Goal: Transaction & Acquisition: Purchase product/service

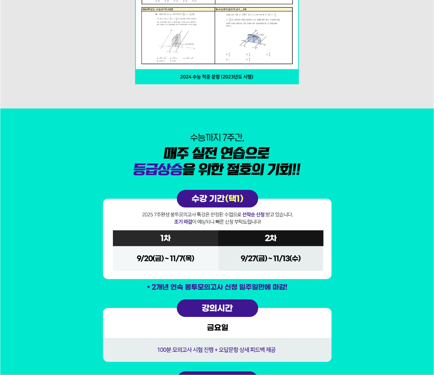
scroll to position [2536, 0]
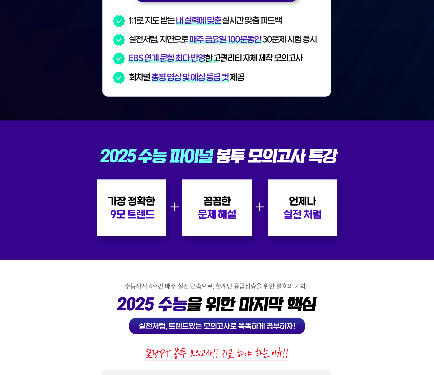
scroll to position [196, 0]
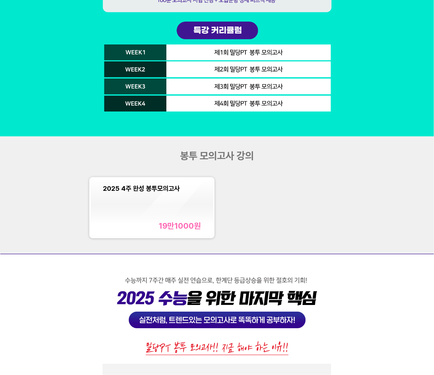
scroll to position [1529, 0]
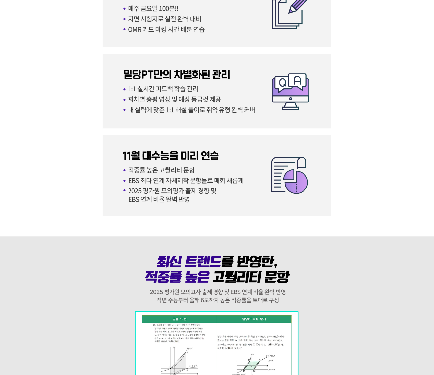
scroll to position [1893, 0]
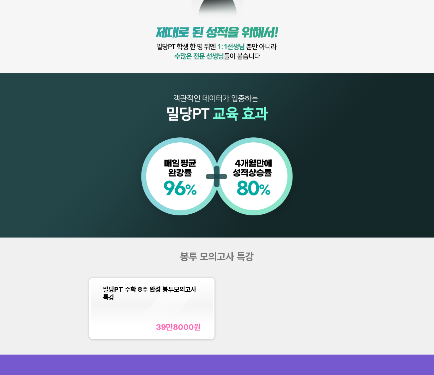
scroll to position [410, 0]
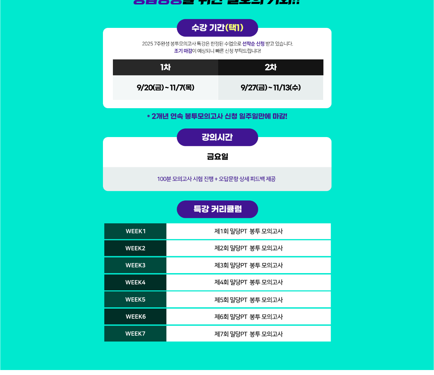
scroll to position [2856, 0]
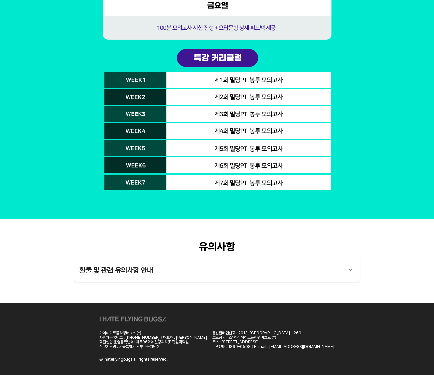
click at [210, 271] on div "환불 및 관련 유의사항 안내" at bounding box center [211, 270] width 263 height 16
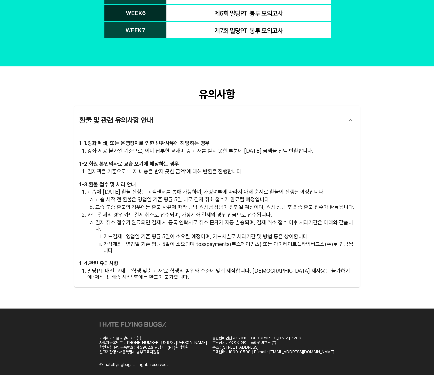
scroll to position [3012, 0]
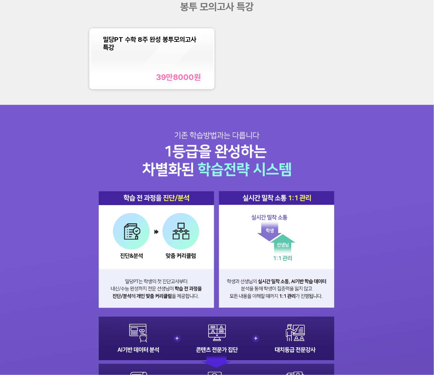
scroll to position [573, 0]
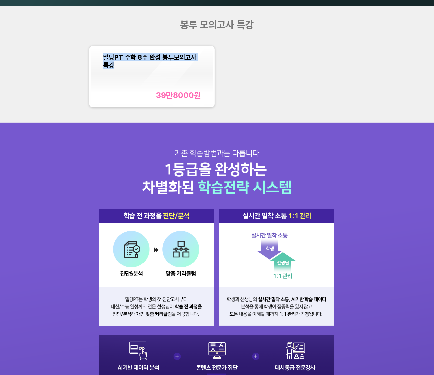
copy span "밀당PT 수학 8주 완성 봉투모의고사 특강"
drag, startPoint x: 117, startPoint y: 66, endPoint x: 103, endPoint y: 54, distance: 19.1
click at [103, 54] on div "밀당PT 수학 8주 완성 봉투모의고사 특강" at bounding box center [152, 61] width 98 height 16
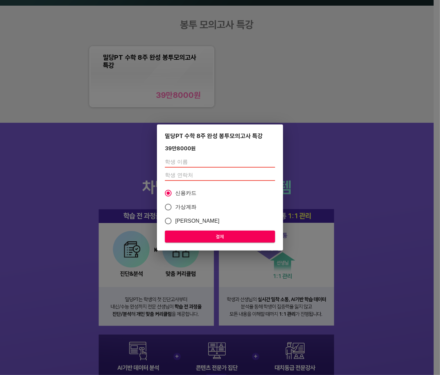
click at [252, 111] on div "밀당PT 수학 8주 완성 봉투모의고사 특강 39만8000 원 신용카드 가상계좌 카카오페이 결제" at bounding box center [220, 187] width 440 height 375
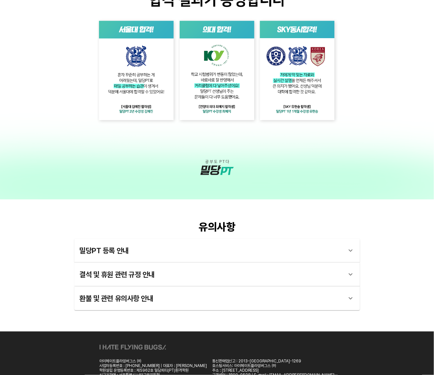
scroll to position [1136, 0]
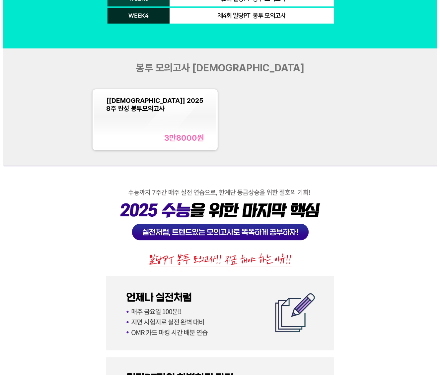
scroll to position [1660, 0]
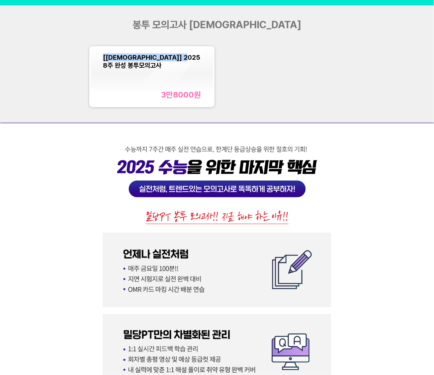
copy span "[[DEMOGRAPHIC_DATA]] 2025 8주 완성 봉투모의고사"
drag, startPoint x: 201, startPoint y: 57, endPoint x: 104, endPoint y: 57, distance: 97.6
click at [104, 57] on div "[교재] 2025 8주 완성 봉투모의고사 3만8000 원" at bounding box center [152, 76] width 122 height 58
